Goal: Task Accomplishment & Management: Manage account settings

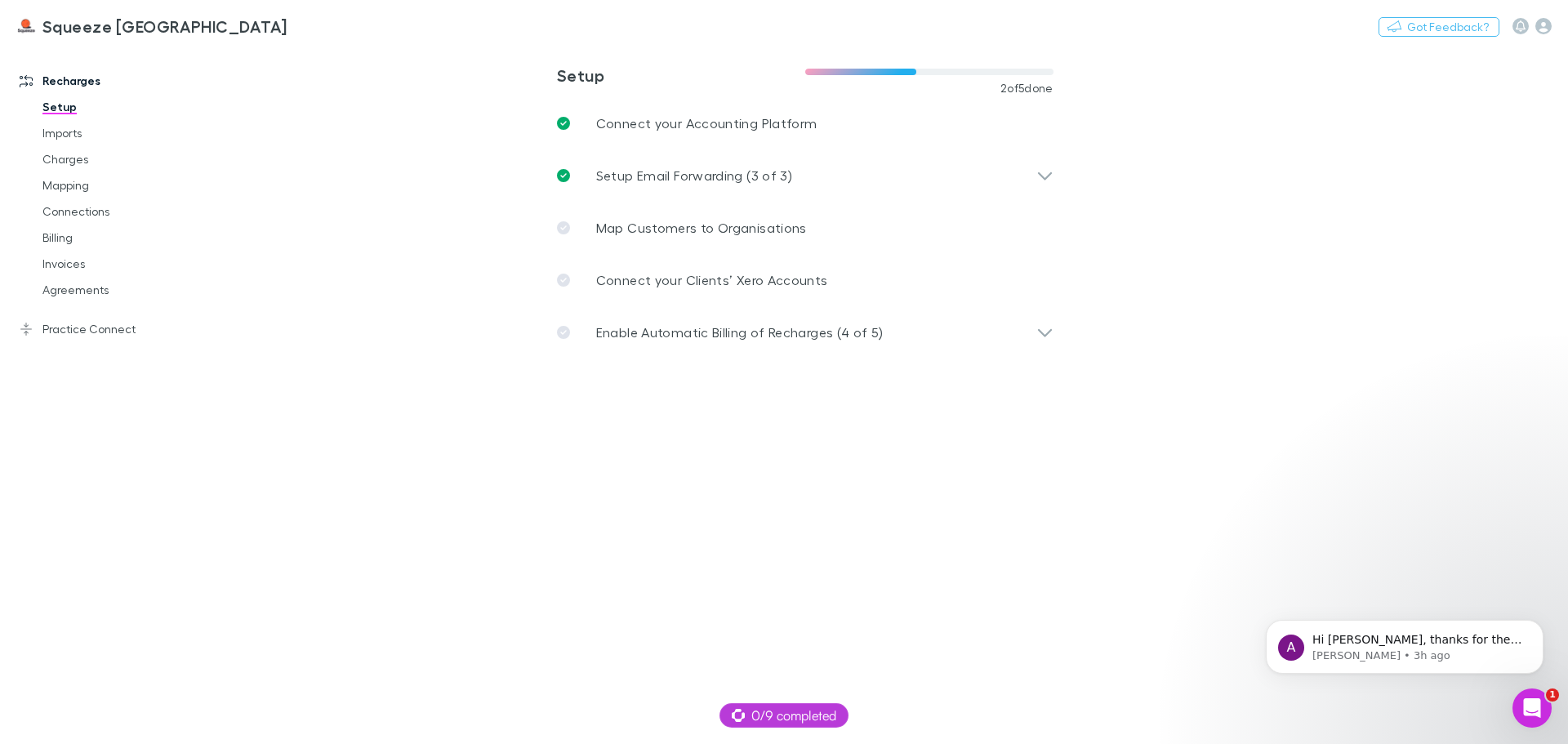
click at [75, 23] on h3 "Squeeze [GEOGRAPHIC_DATA]" at bounding box center [165, 26] width 245 height 20
click at [21, 84] on icon at bounding box center [26, 81] width 13 height 13
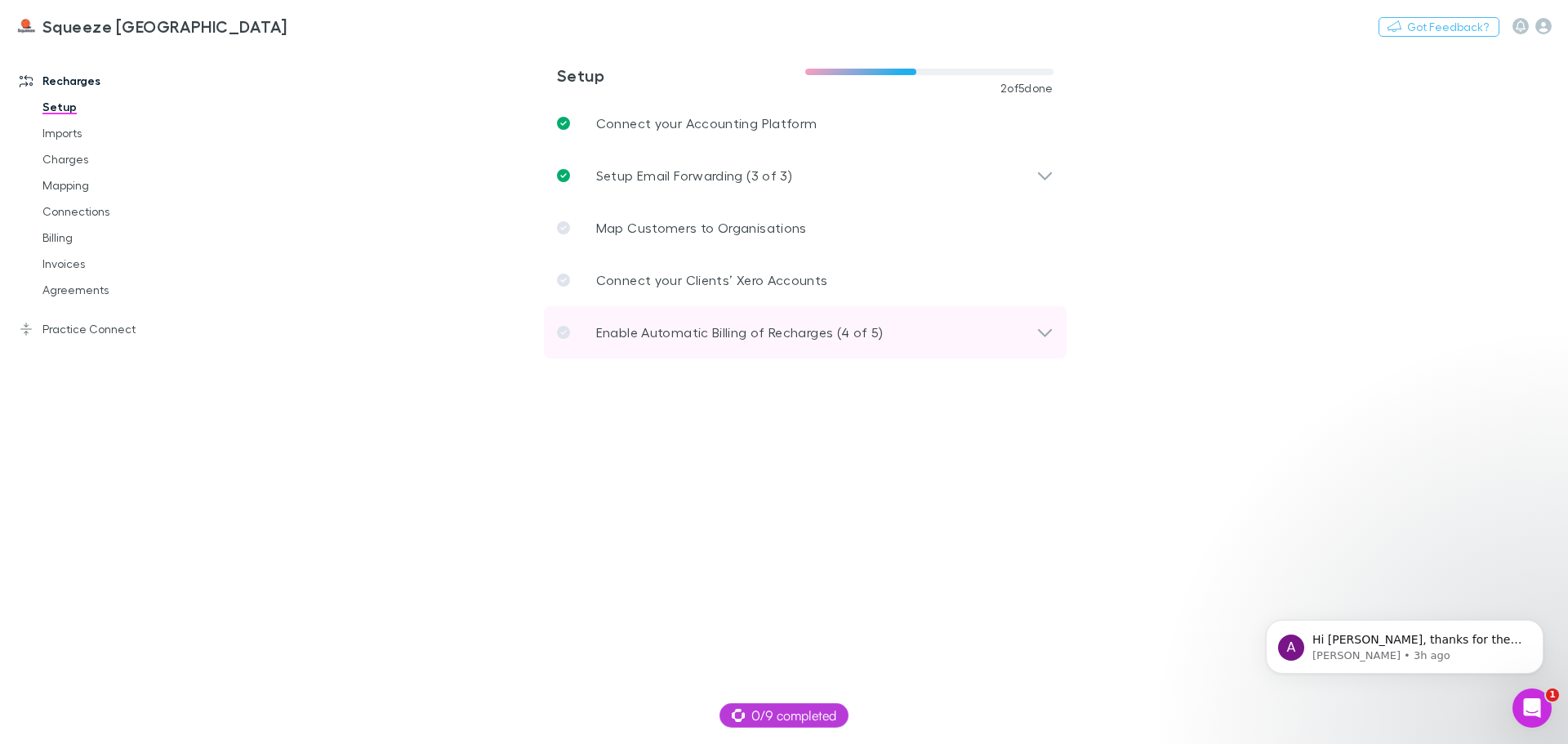
click at [715, 335] on p "Enable Automatic Billing of Recharges (4 of 5)" at bounding box center [740, 332] width 287 height 20
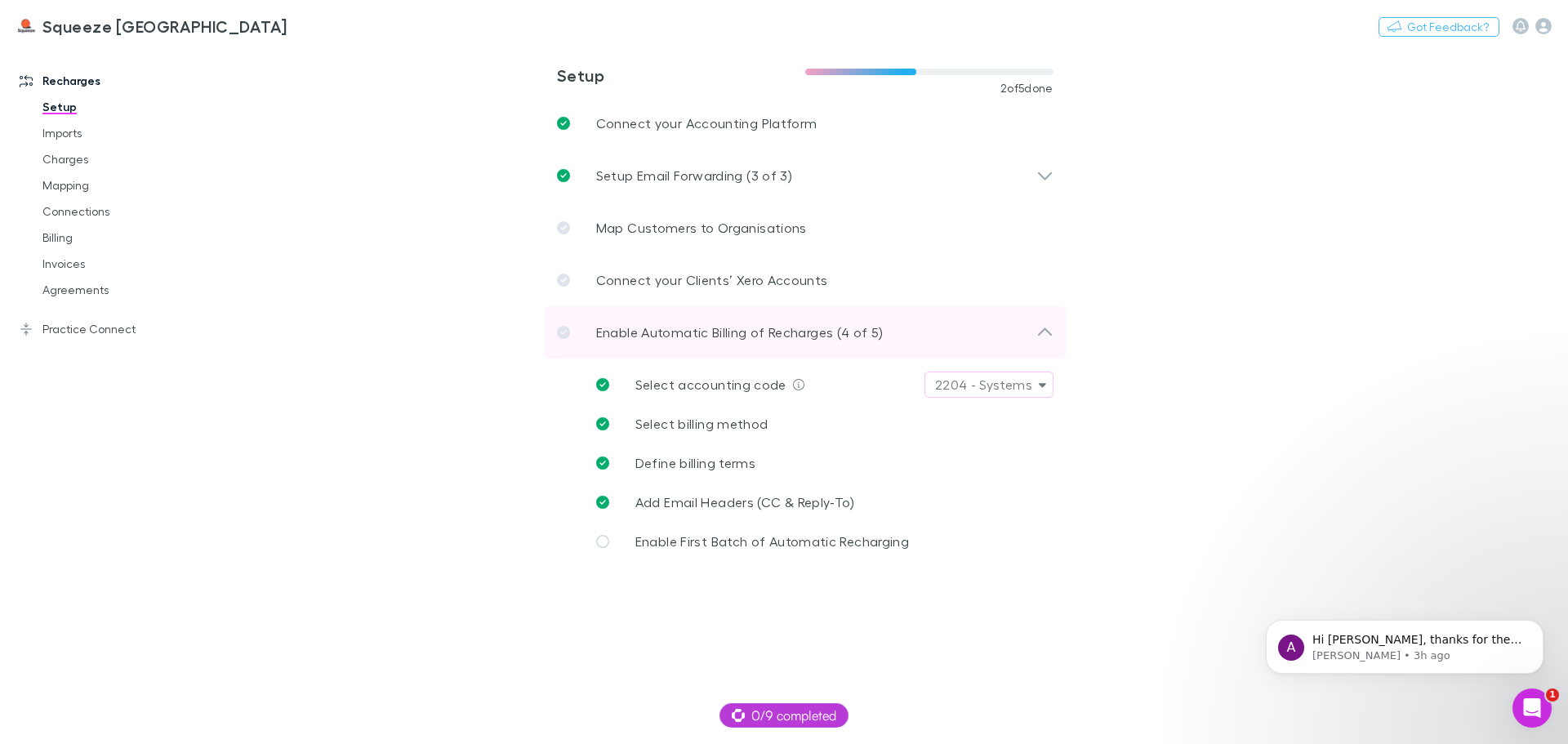
click at [727, 317] on div "Enable Automatic Billing of Recharges (4 of 5)" at bounding box center [805, 332] width 523 height 52
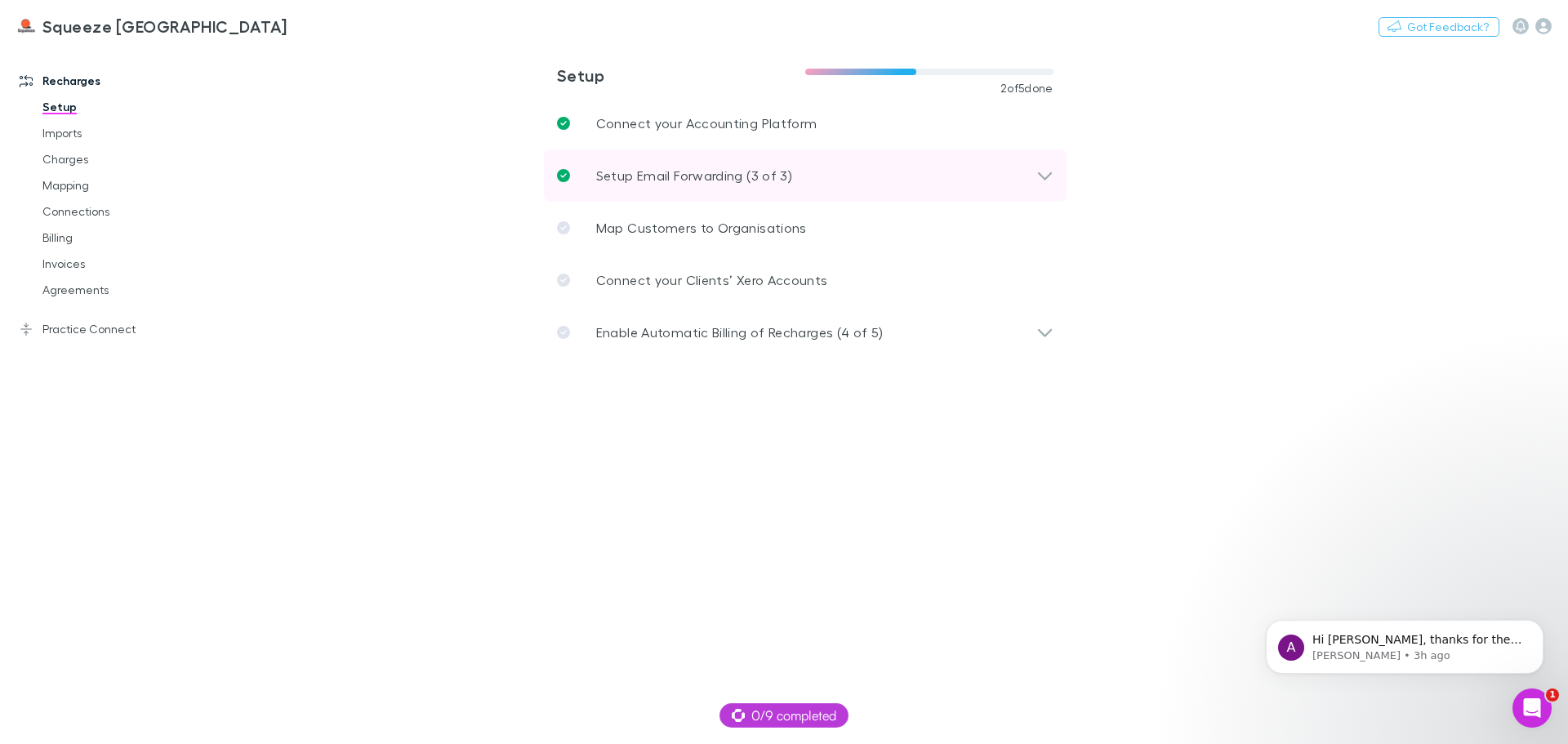
click at [706, 181] on p "Setup Email Forwarding (3 of 3)" at bounding box center [694, 175] width 196 height 20
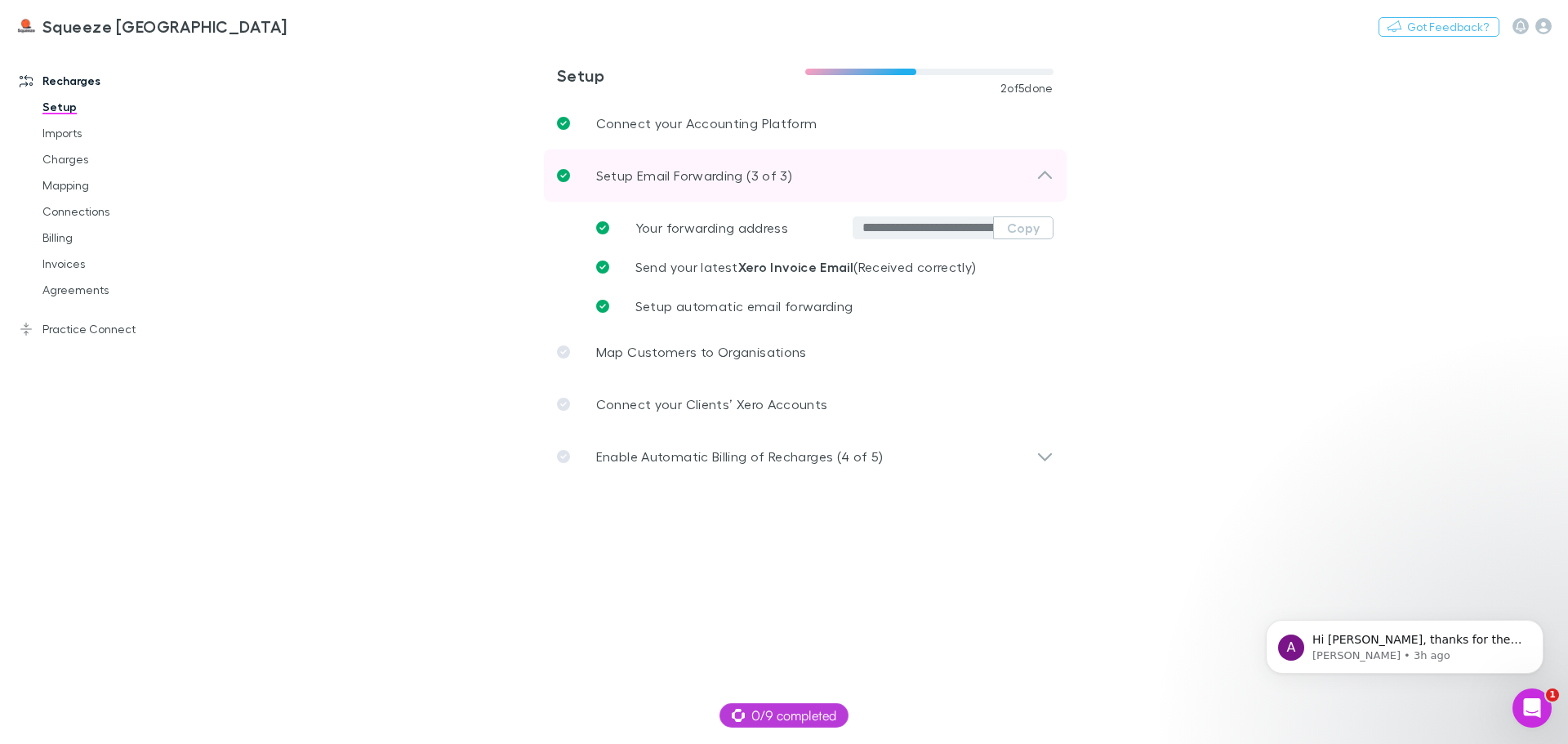
click at [706, 181] on p "Setup Email Forwarding (3 of 3)" at bounding box center [694, 175] width 196 height 20
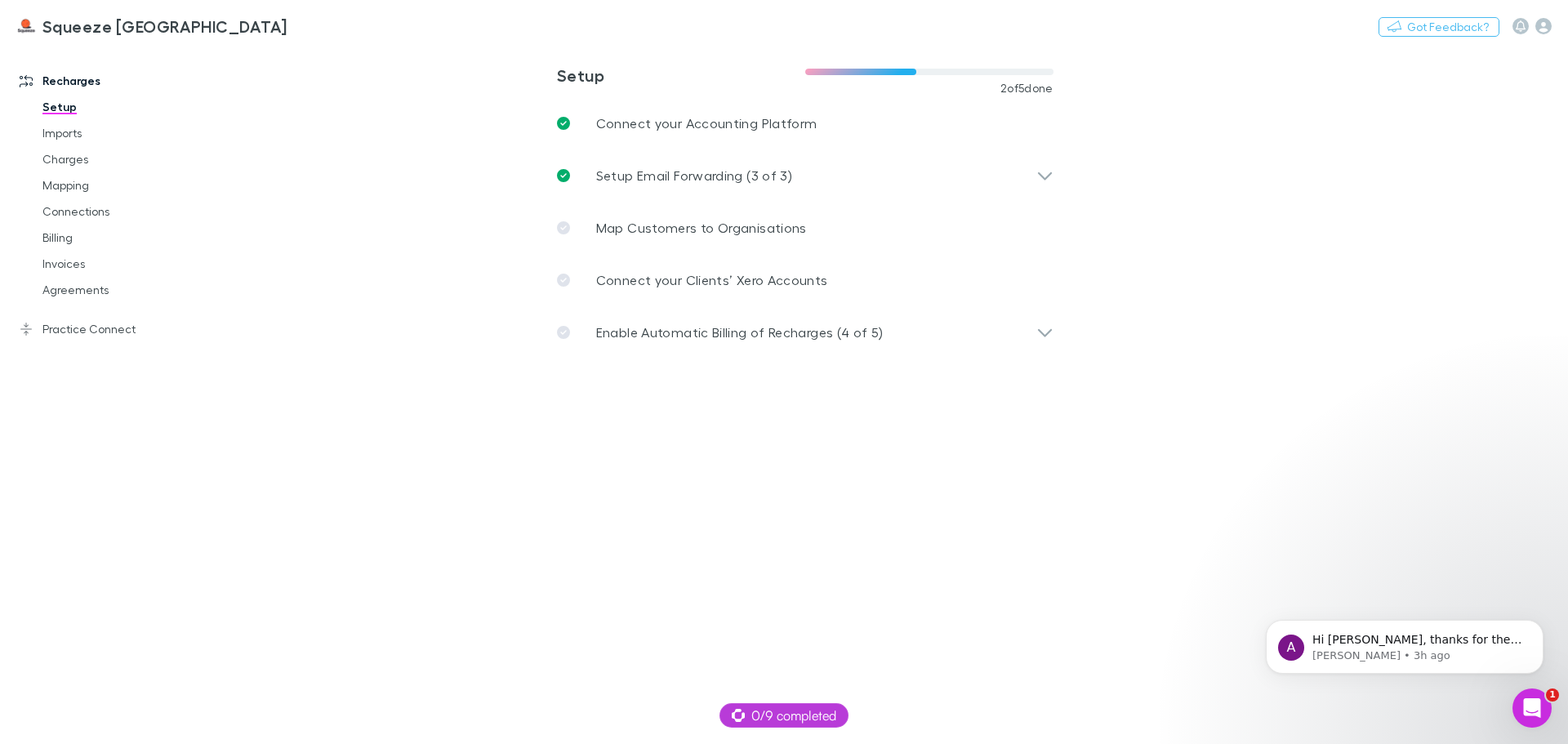
click at [75, 23] on h3 "Squeeze [GEOGRAPHIC_DATA]" at bounding box center [165, 26] width 245 height 20
click at [1547, 24] on icon "button" at bounding box center [1543, 26] width 16 height 16
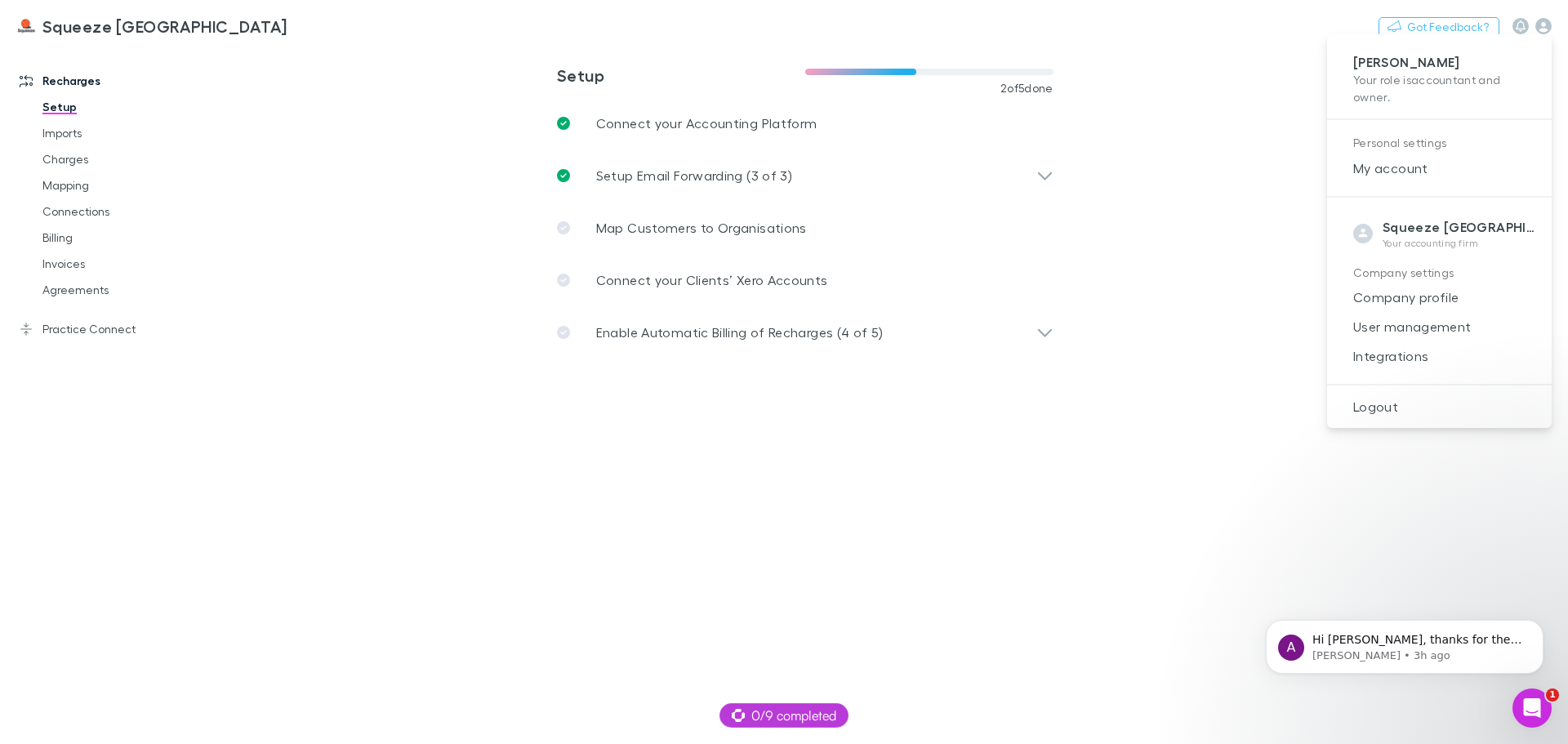
click at [398, 353] on div at bounding box center [784, 372] width 1568 height 744
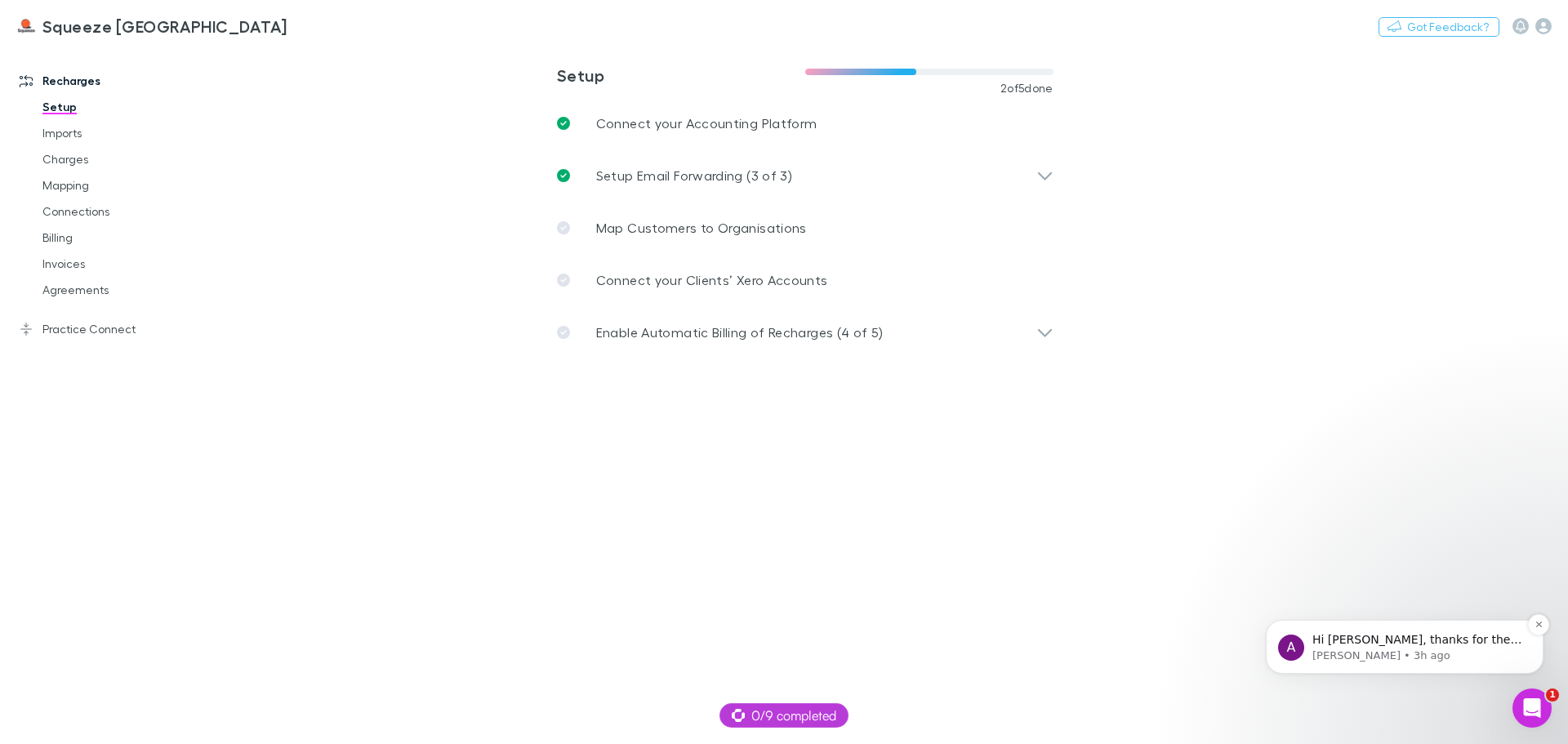
click at [1453, 643] on span "Hi [PERSON_NAME], thanks for the update. let me know if we can help with anythi…" at bounding box center [1416, 655] width 209 height 46
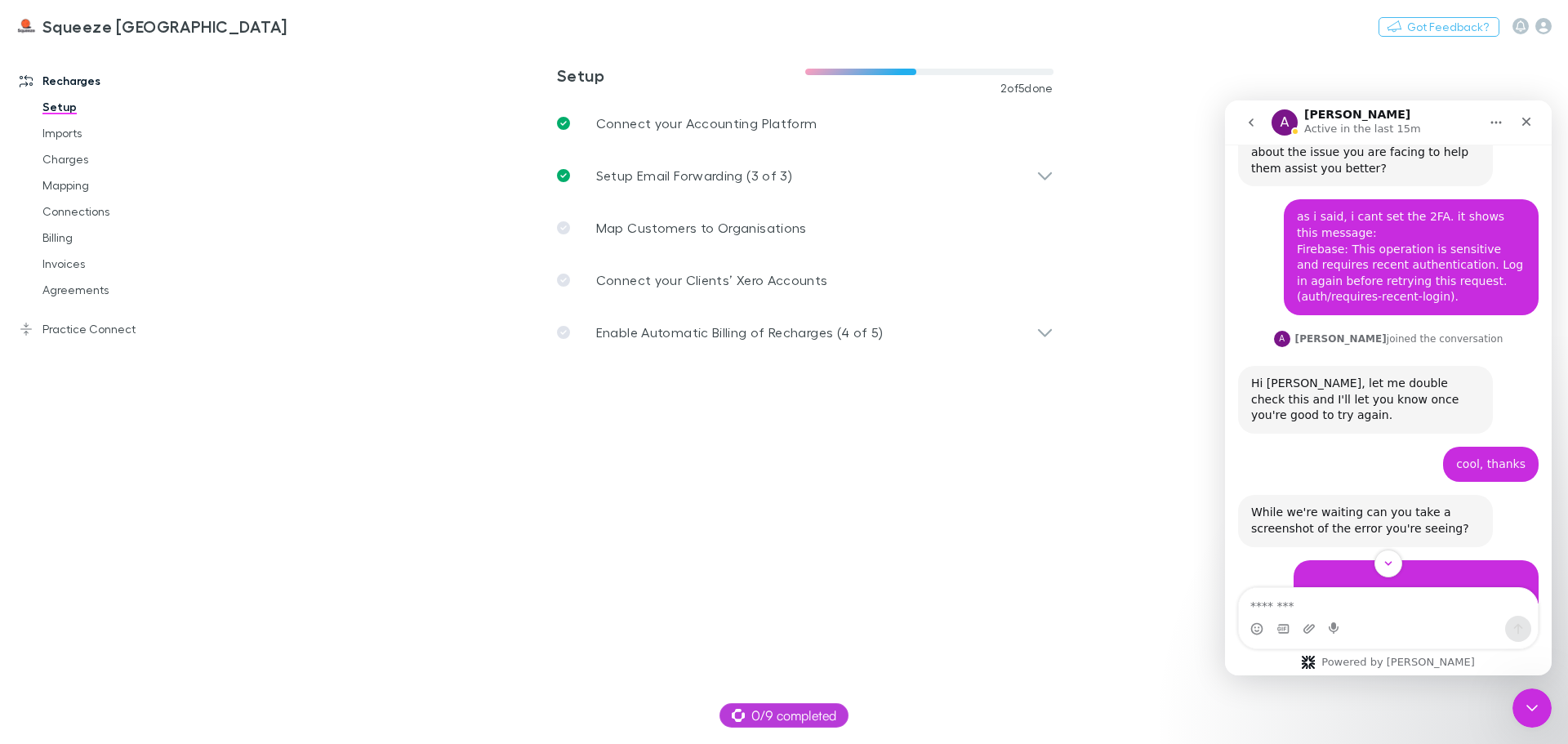
scroll to position [1371, 0]
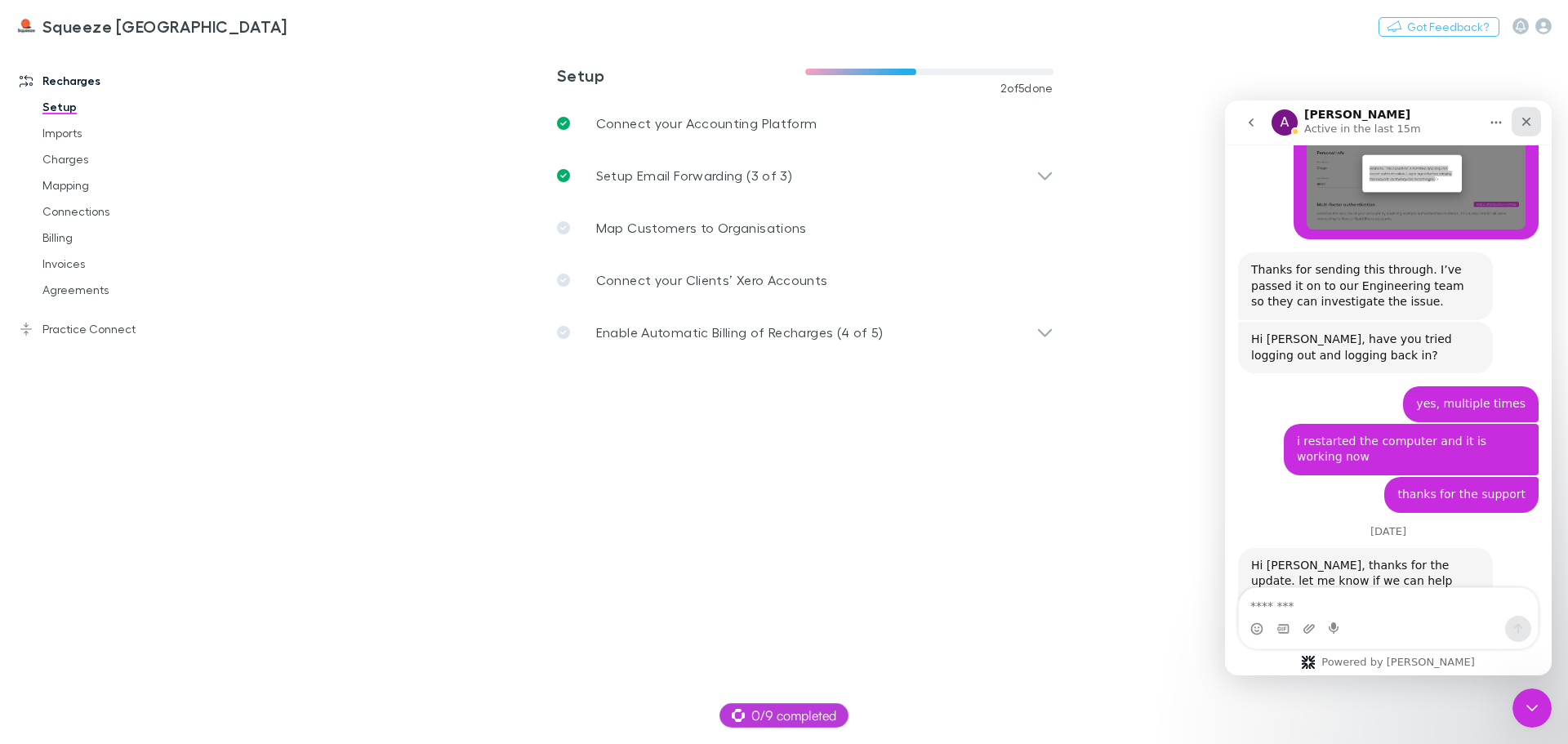
click at [1523, 123] on icon "Close" at bounding box center [1526, 122] width 13 height 13
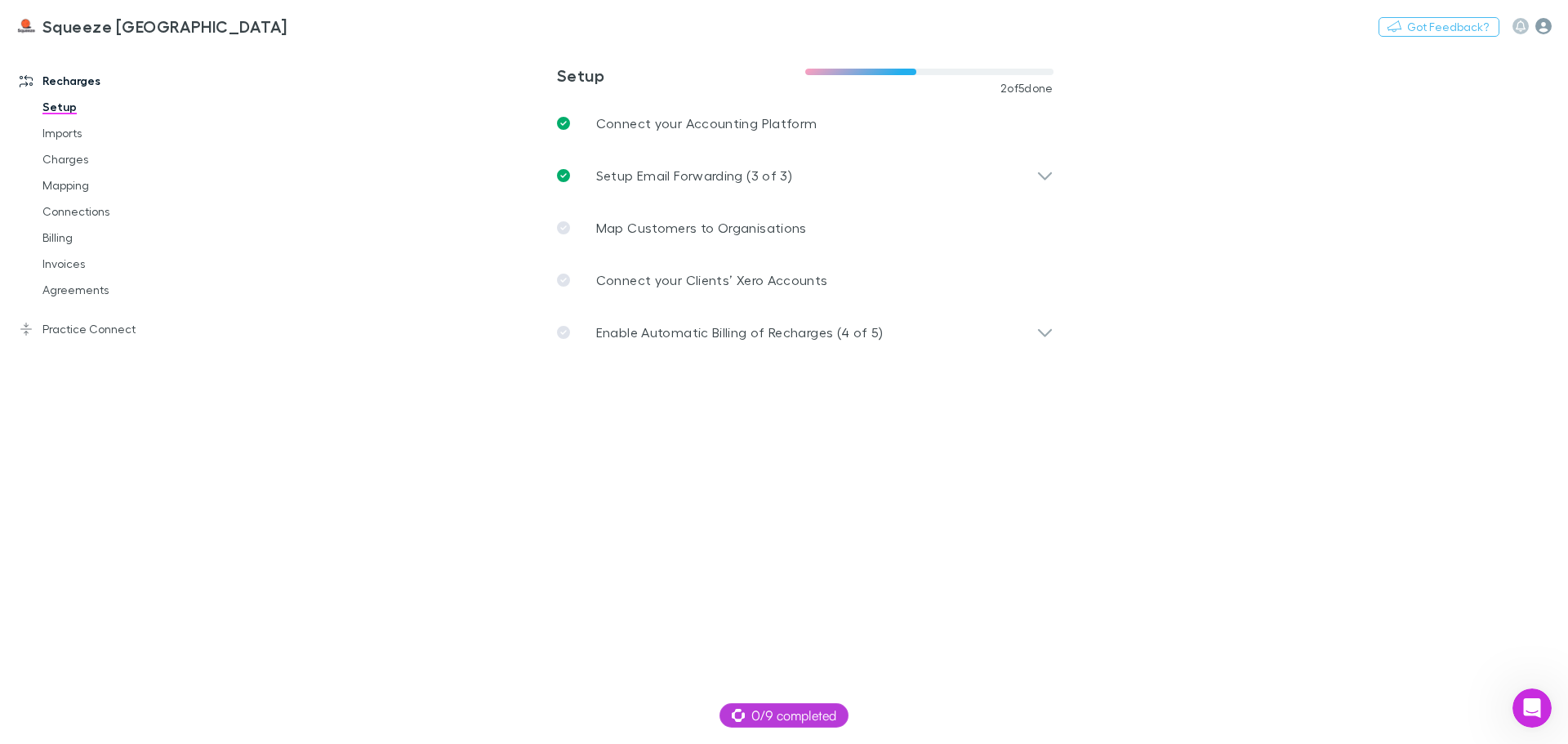
click at [1546, 29] on icon "button" at bounding box center [1543, 26] width 16 height 16
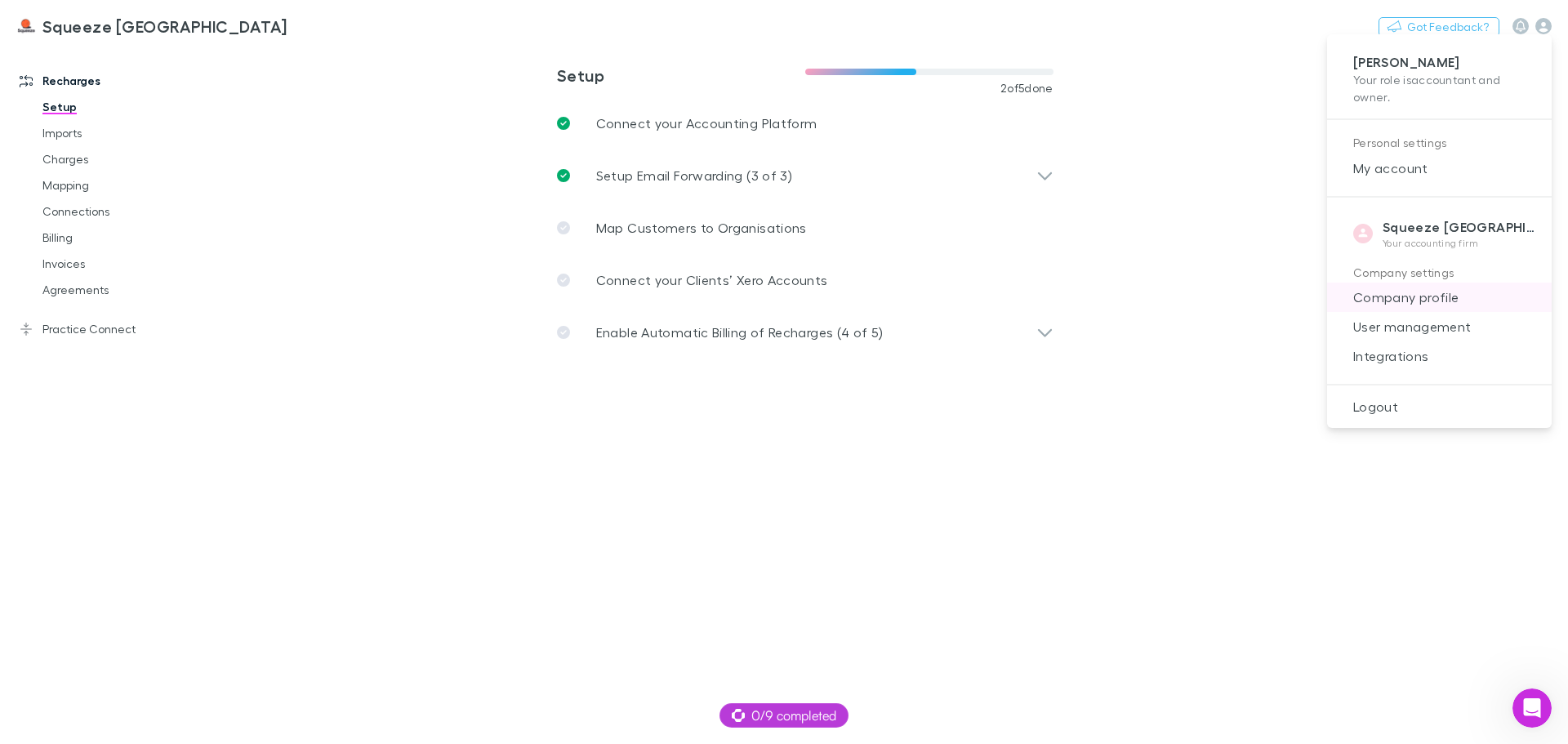
click at [1439, 298] on span "Company profile" at bounding box center [1439, 297] width 199 height 20
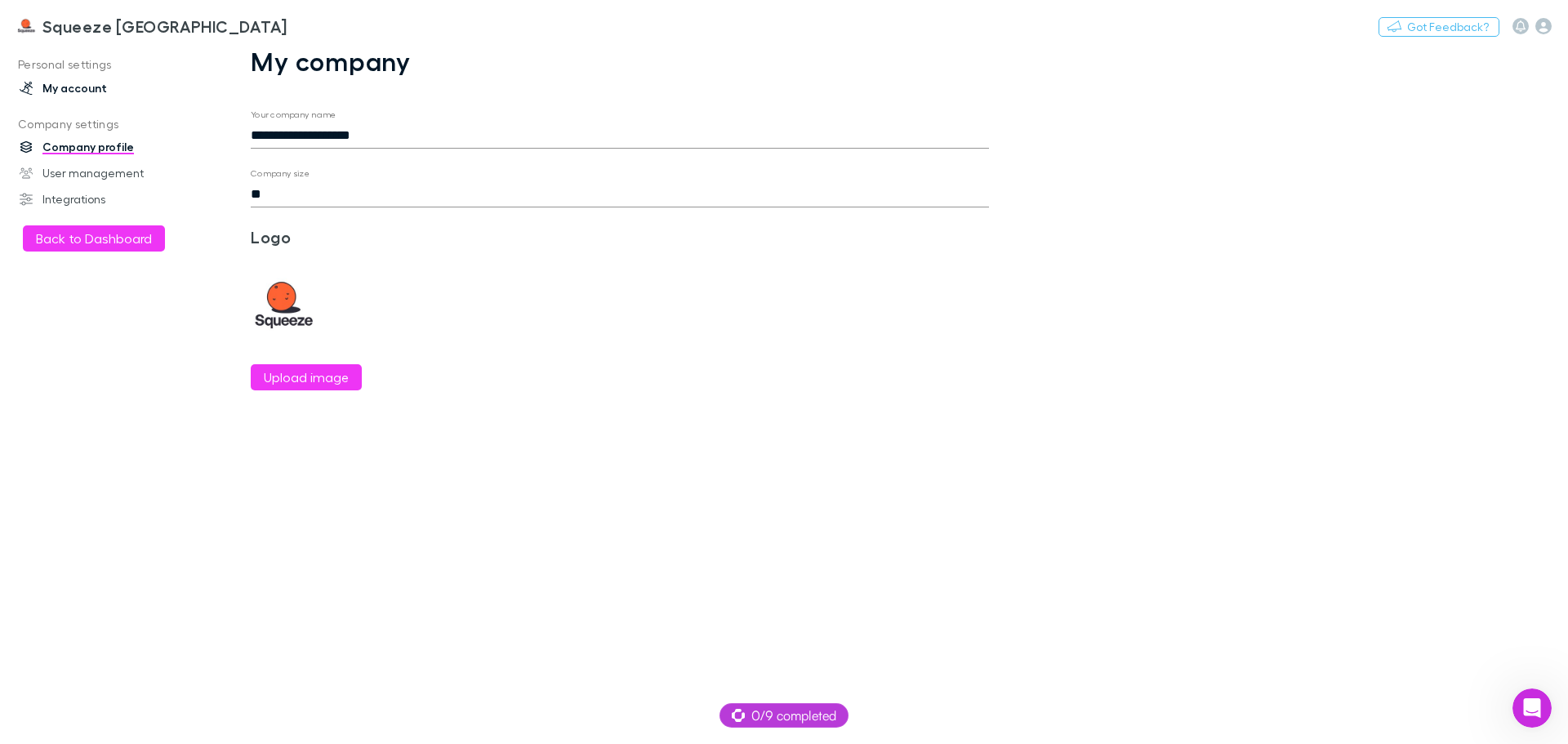
click at [93, 82] on link "My account" at bounding box center [112, 88] width 218 height 26
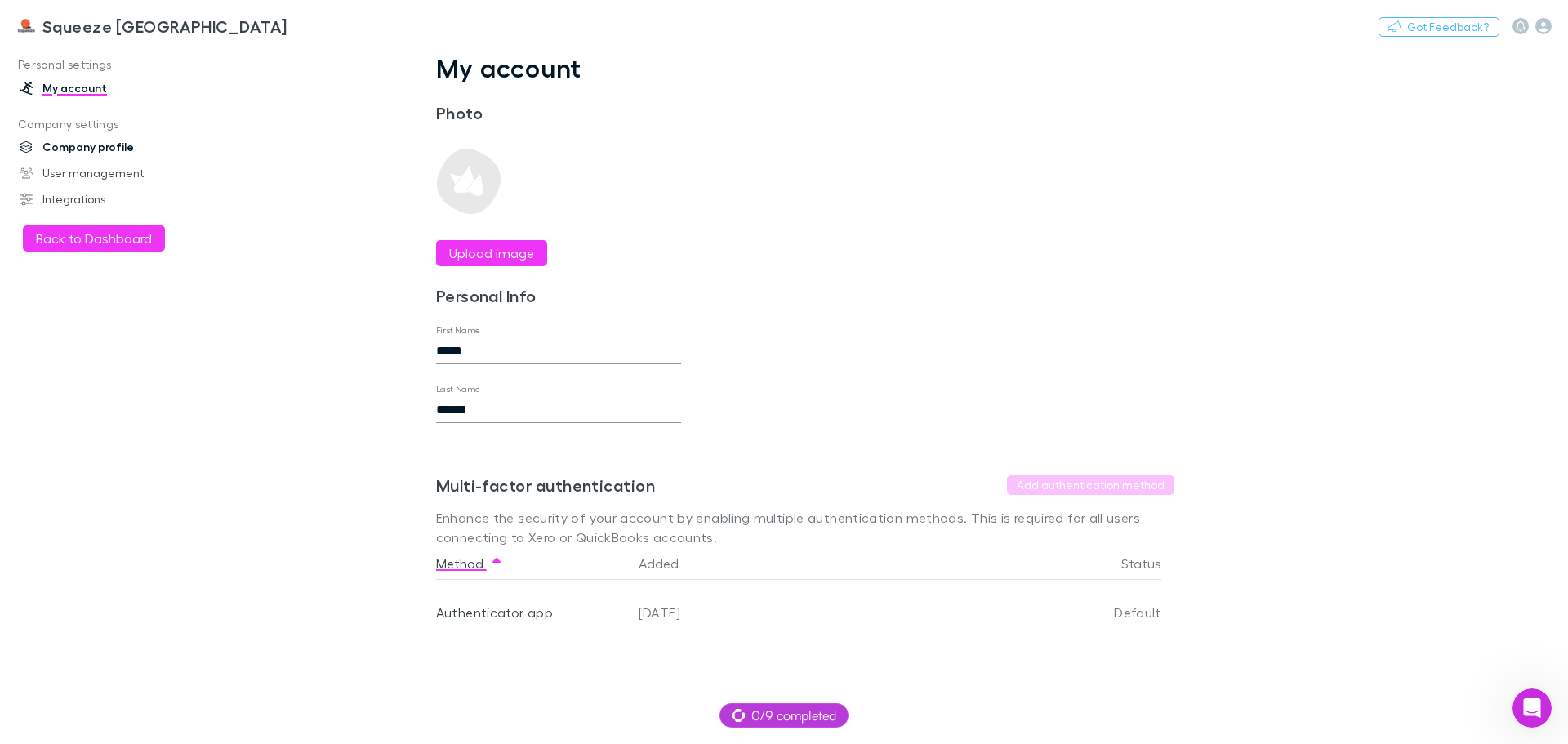
click at [98, 144] on link "Company profile" at bounding box center [112, 147] width 218 height 26
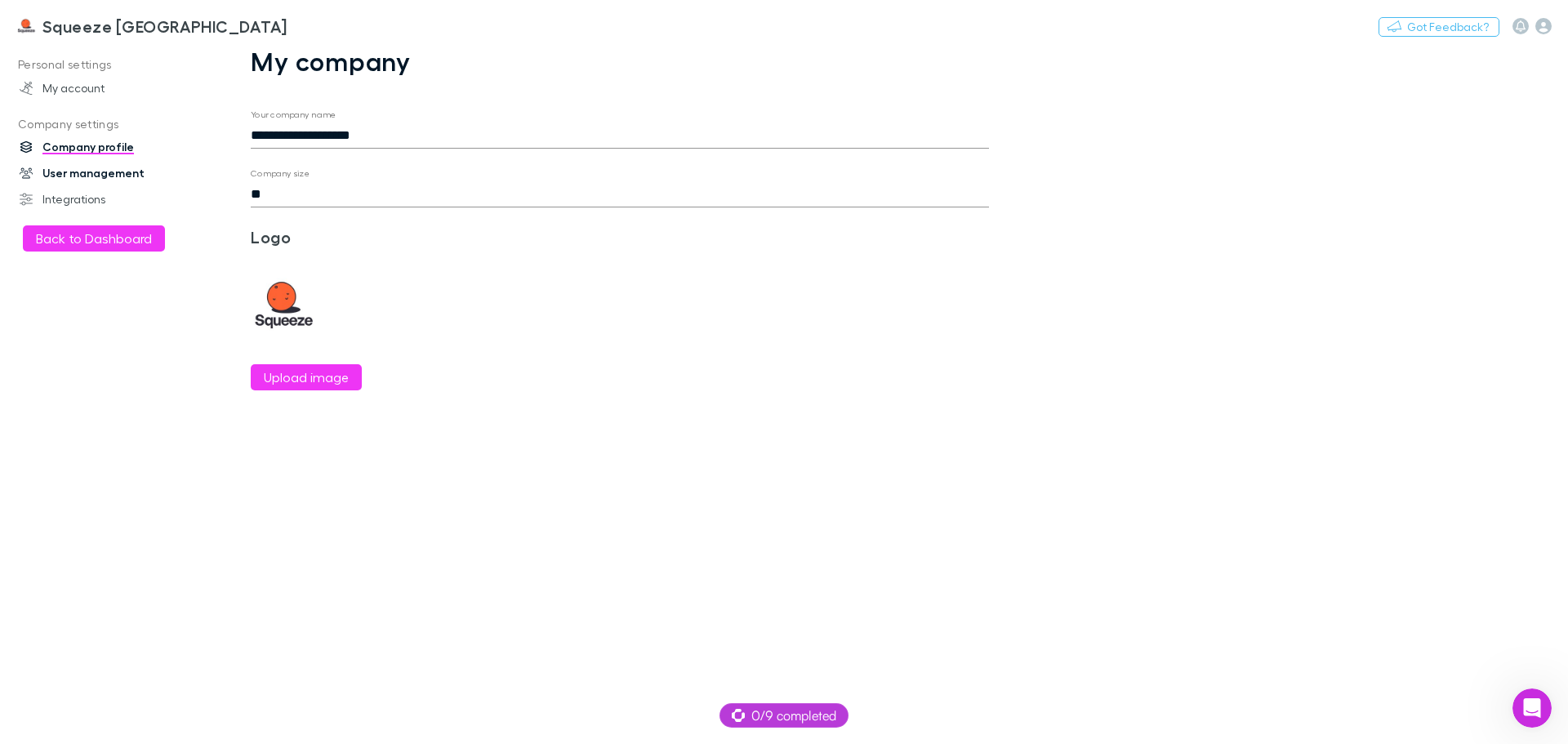
click at [70, 171] on link "User management" at bounding box center [112, 173] width 218 height 26
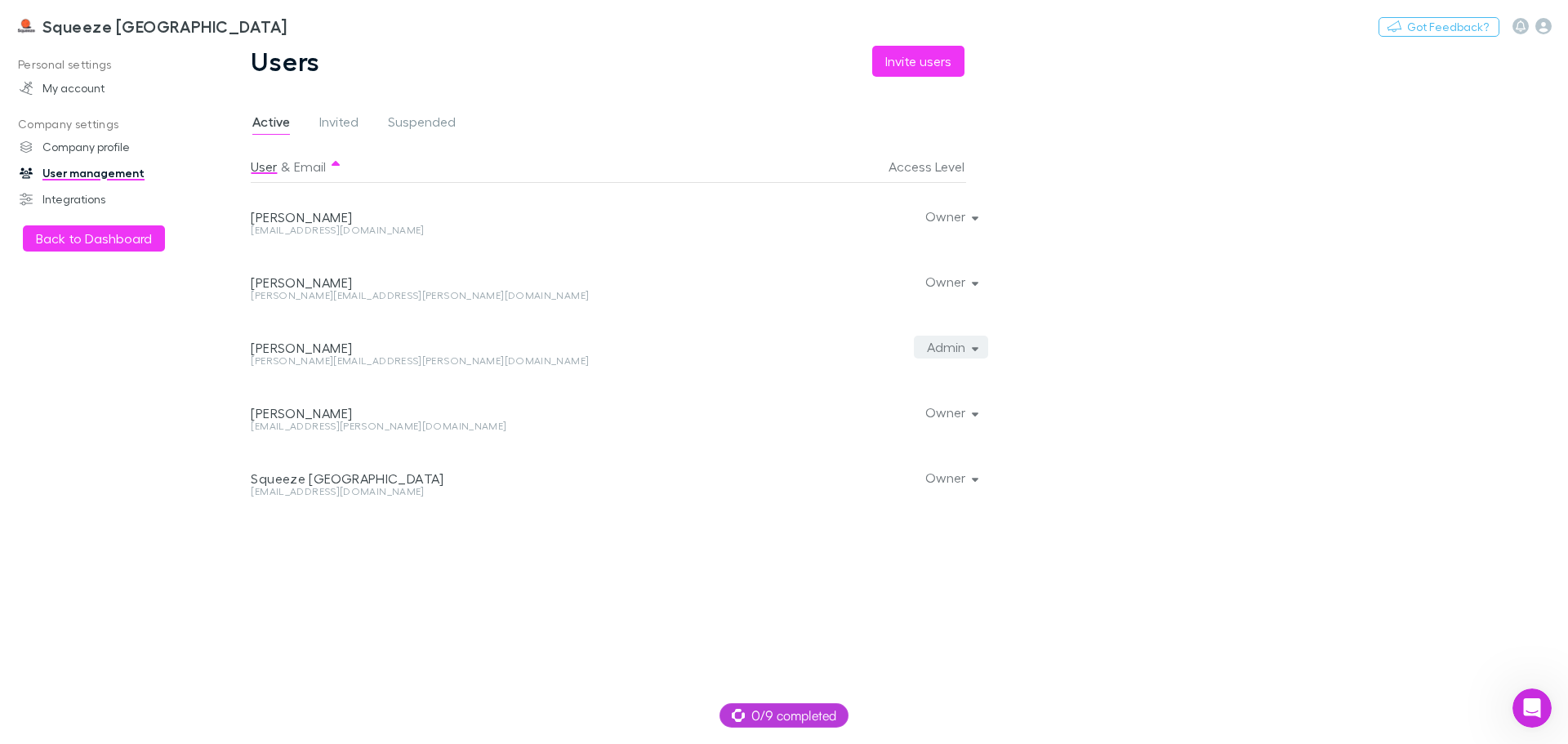
click at [963, 349] on button "Admin" at bounding box center [951, 347] width 75 height 23
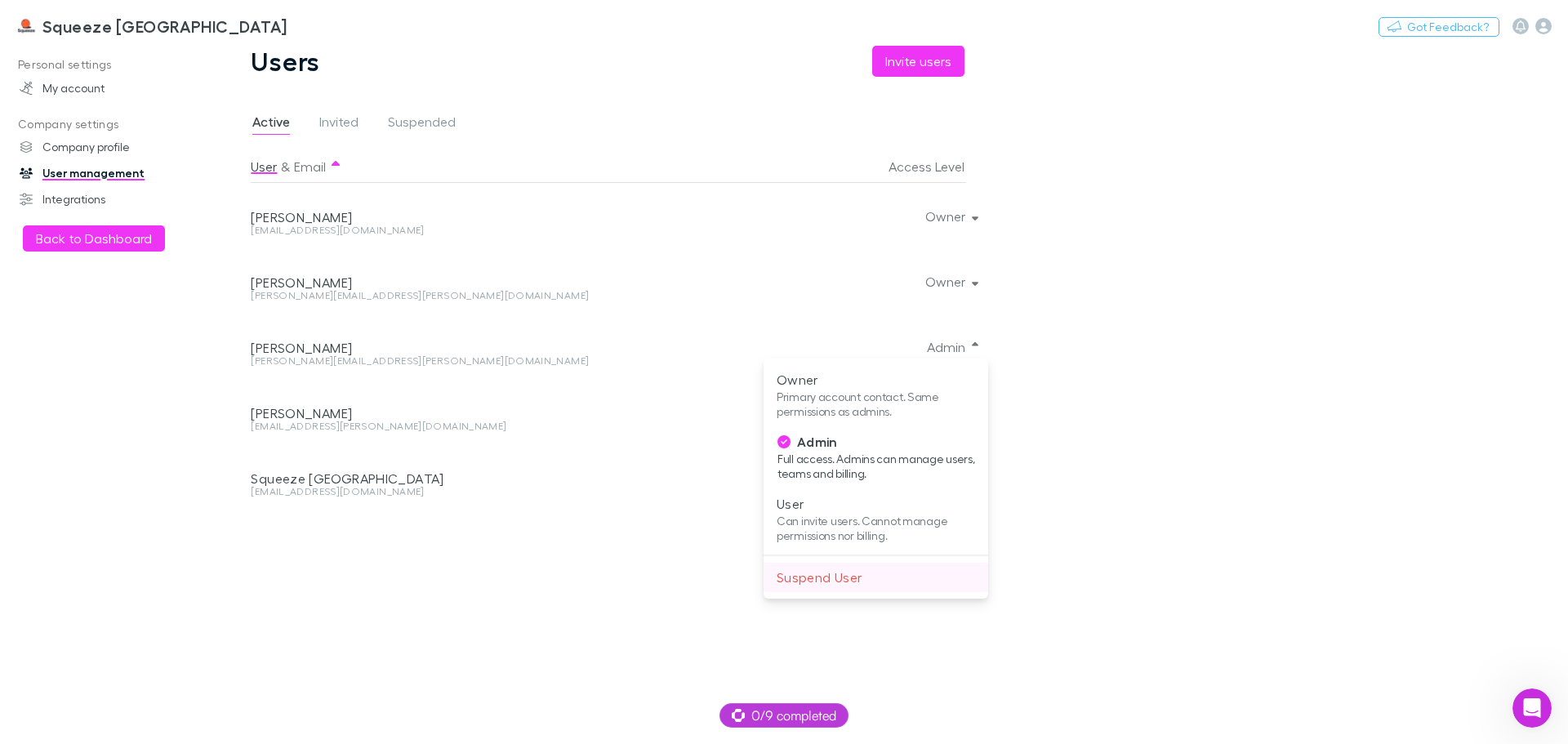
click at [847, 584] on p "Suspend User" at bounding box center [876, 577] width 199 height 20
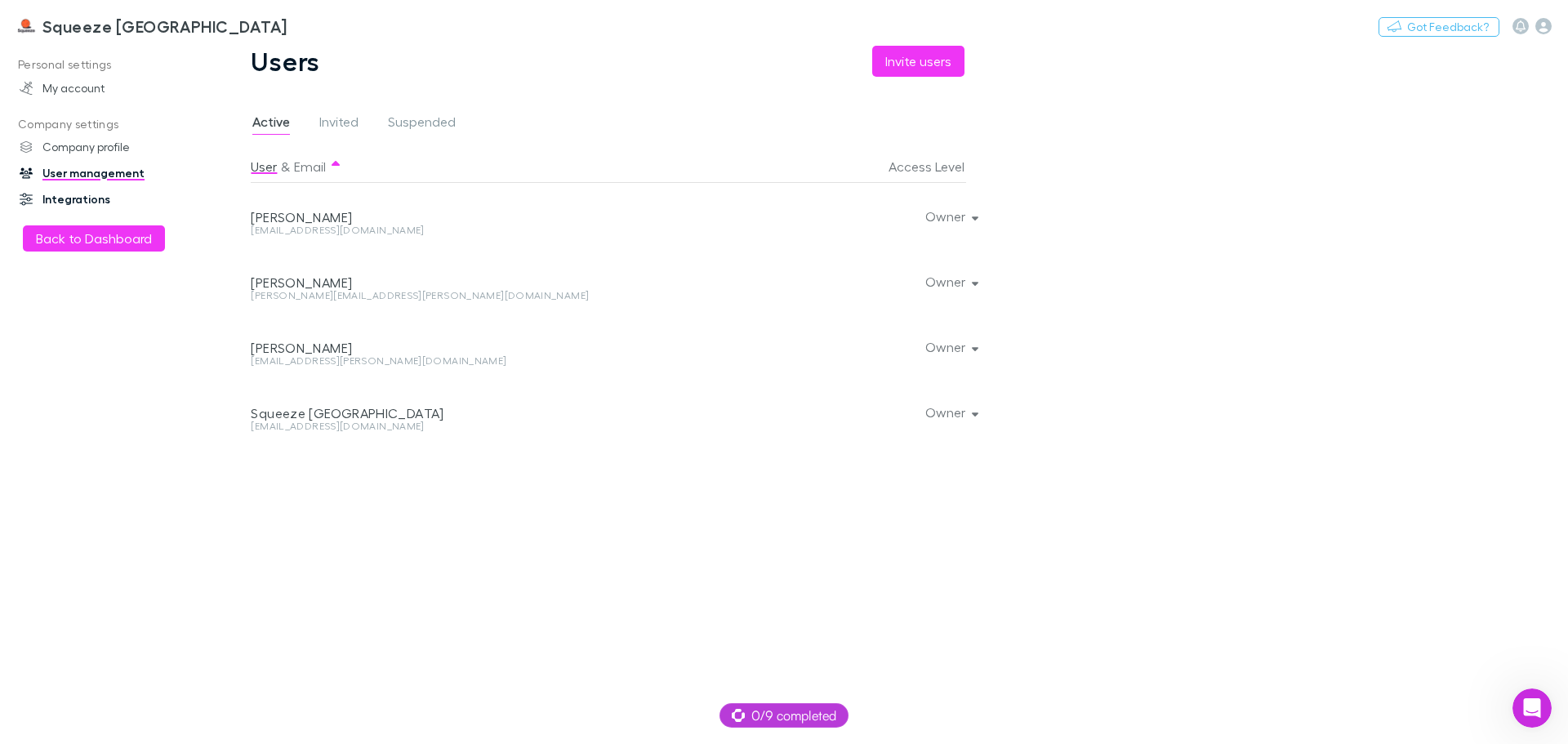
click at [79, 192] on link "Integrations" at bounding box center [112, 199] width 218 height 26
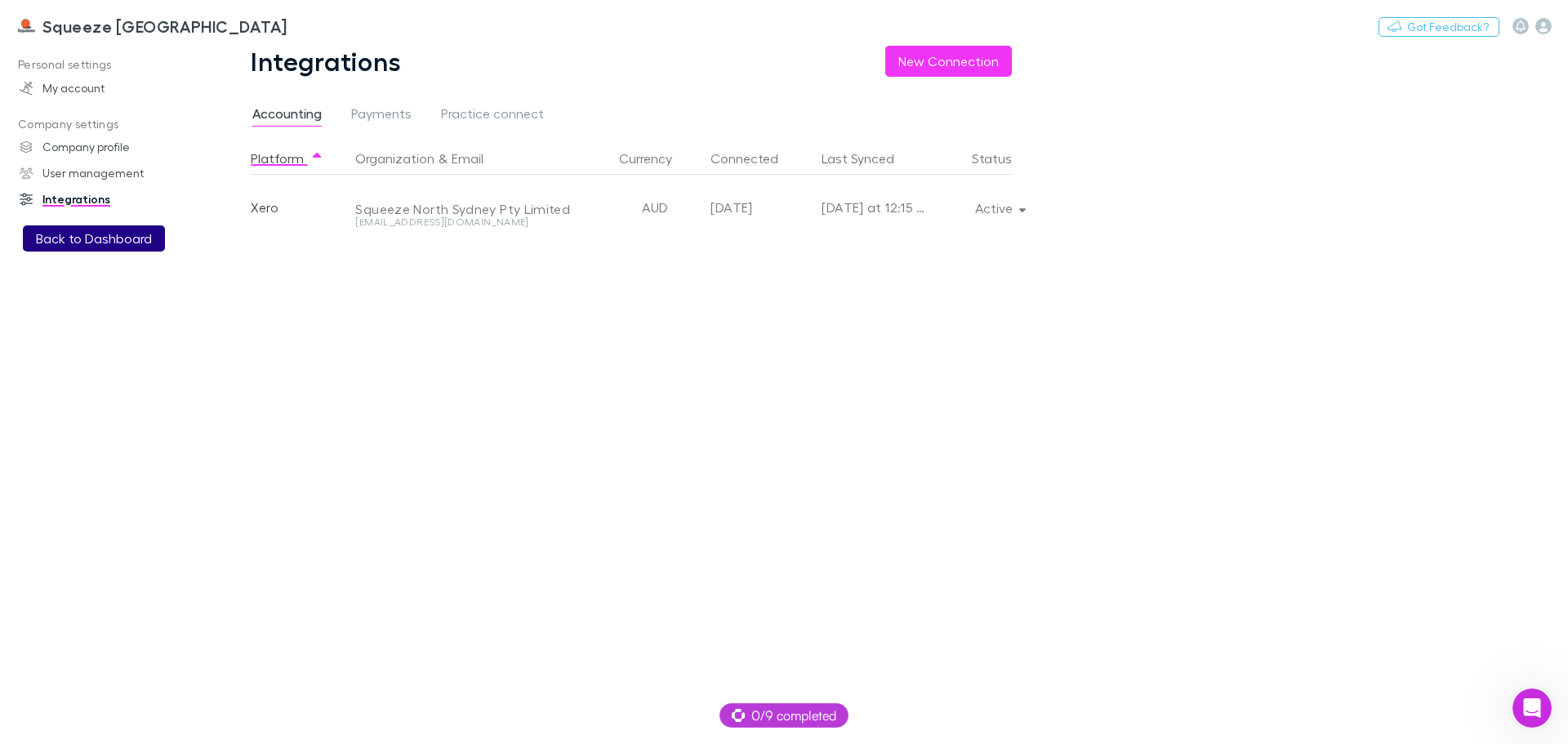
click at [140, 236] on button "Back to Dashboard" at bounding box center [94, 238] width 142 height 26
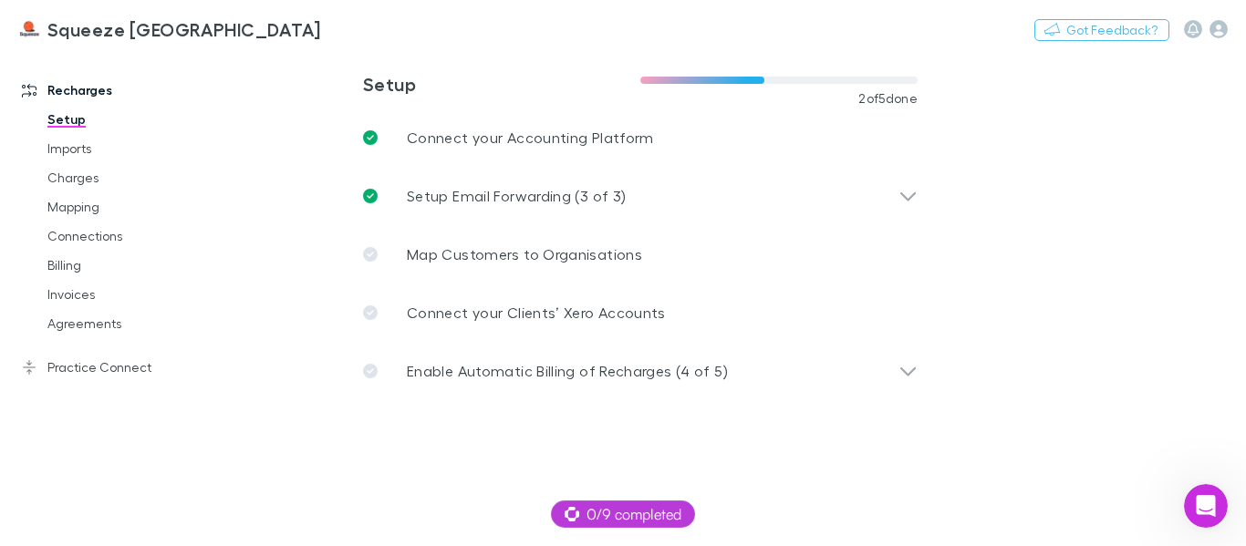
scroll to position [1722, 0]
